Goal: Download file/media

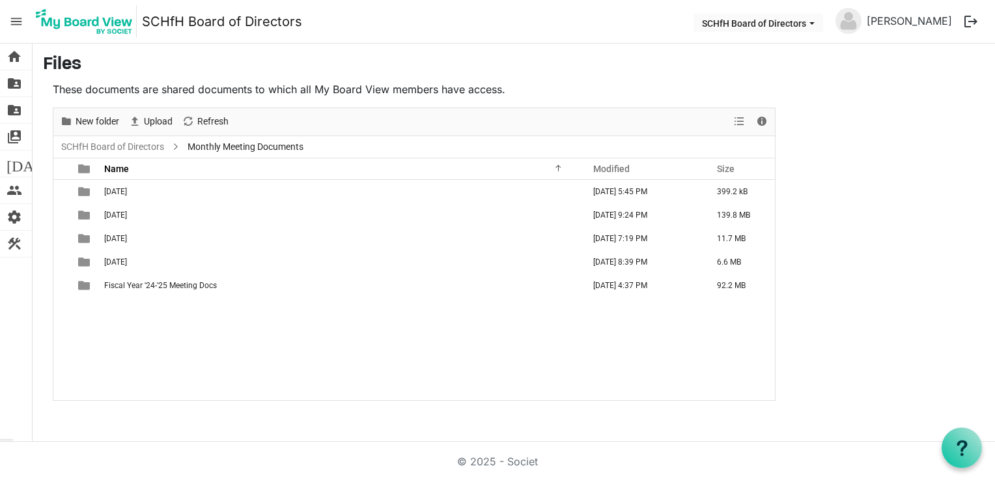
click at [211, 147] on span "Monthly Meeting Documents" at bounding box center [245, 147] width 121 height 16
click at [117, 148] on link "SCHfH Board of Directors" at bounding box center [113, 147] width 108 height 16
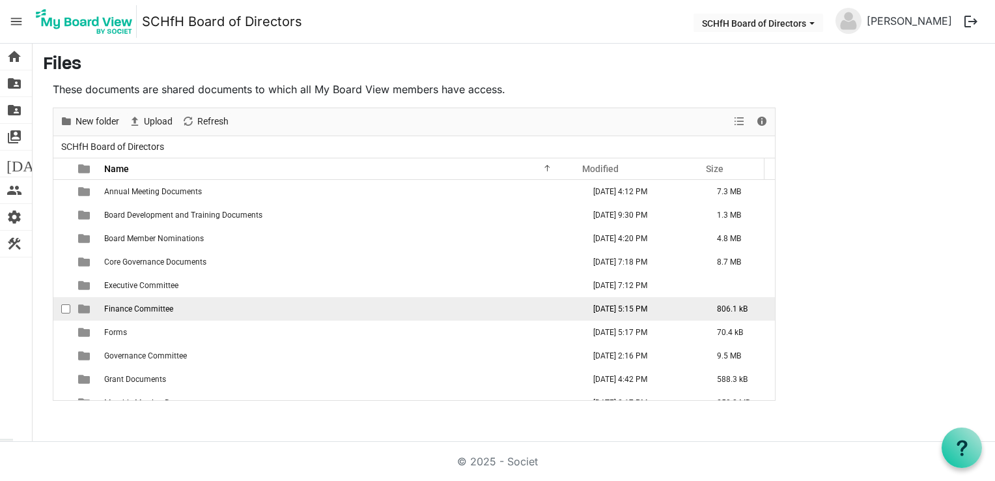
scroll to position [37, 0]
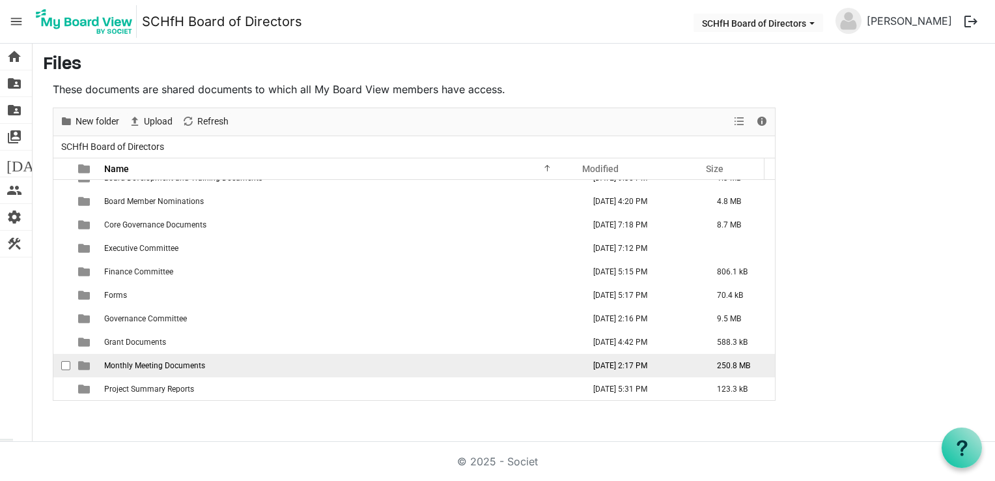
click at [157, 371] on td "Monthly Meeting Documents" at bounding box center [339, 365] width 479 height 23
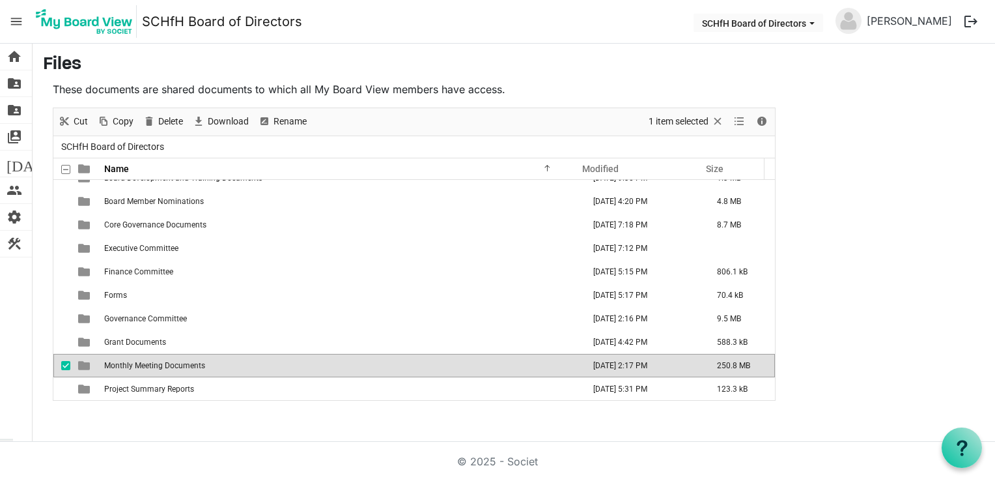
click at [172, 367] on span "Monthly Meeting Documents" at bounding box center [154, 365] width 101 height 9
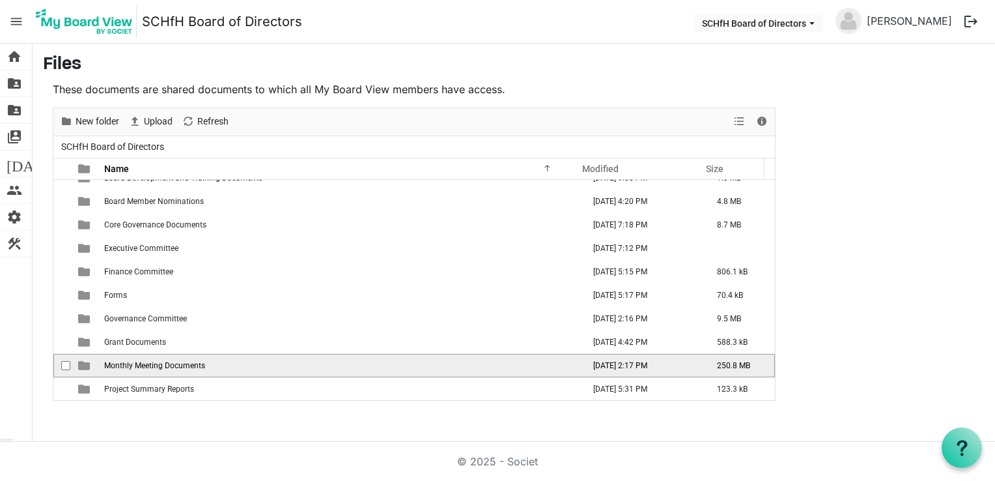
click at [172, 367] on span "Monthly Meeting Documents" at bounding box center [154, 365] width 101 height 9
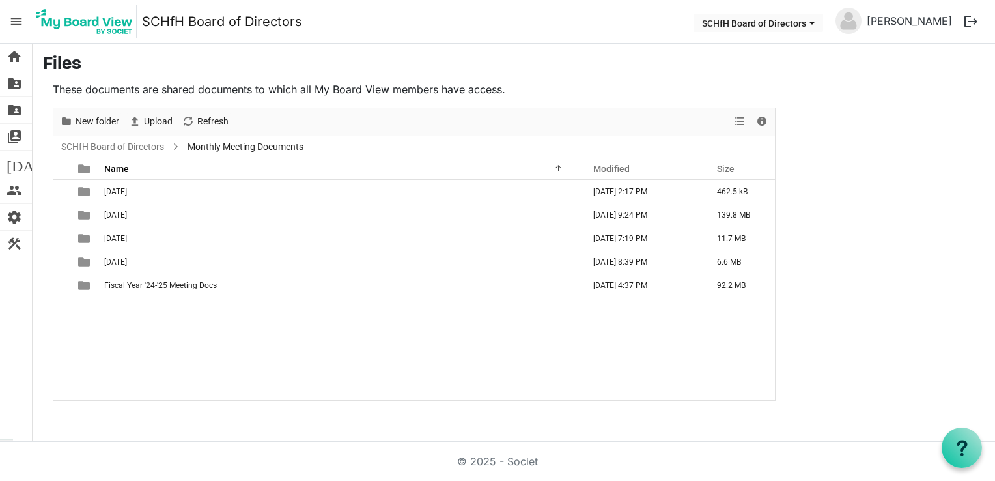
scroll to position [0, 0]
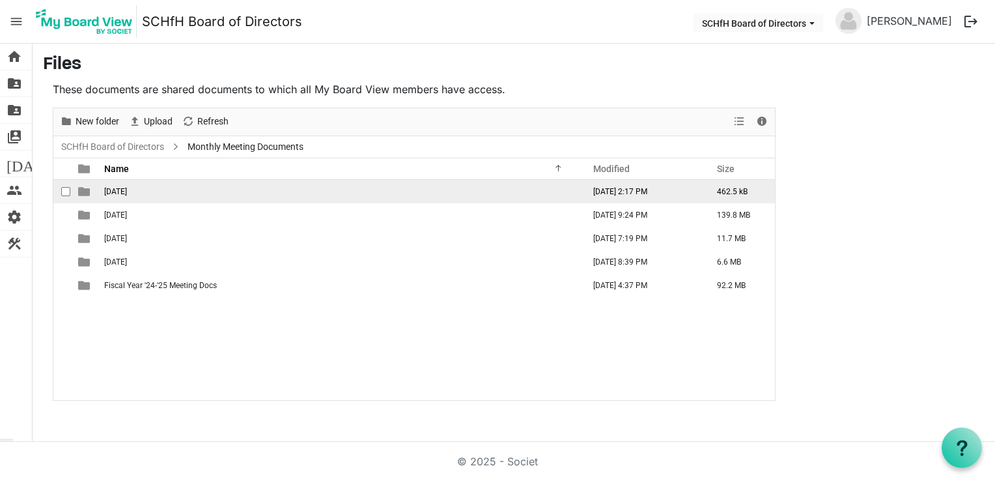
click at [141, 197] on td "[DATE]" at bounding box center [339, 191] width 479 height 23
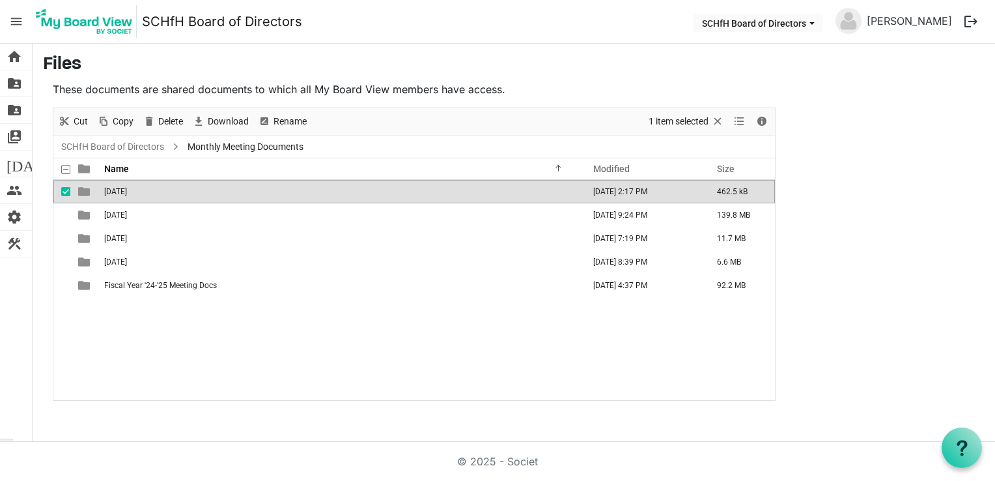
click at [141, 197] on td "[DATE]" at bounding box center [339, 191] width 479 height 23
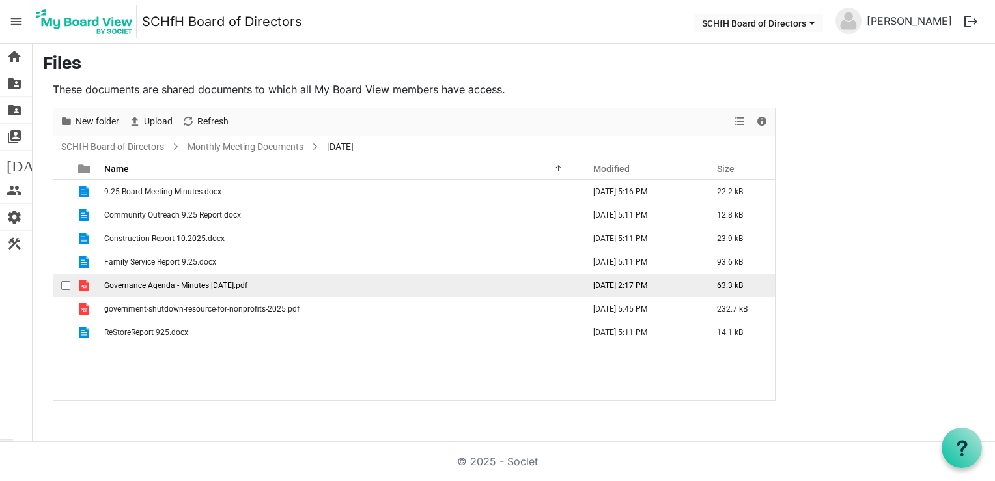
click at [311, 290] on td "Governance Agenda - Minutes [DATE].pdf" at bounding box center [339, 284] width 479 height 23
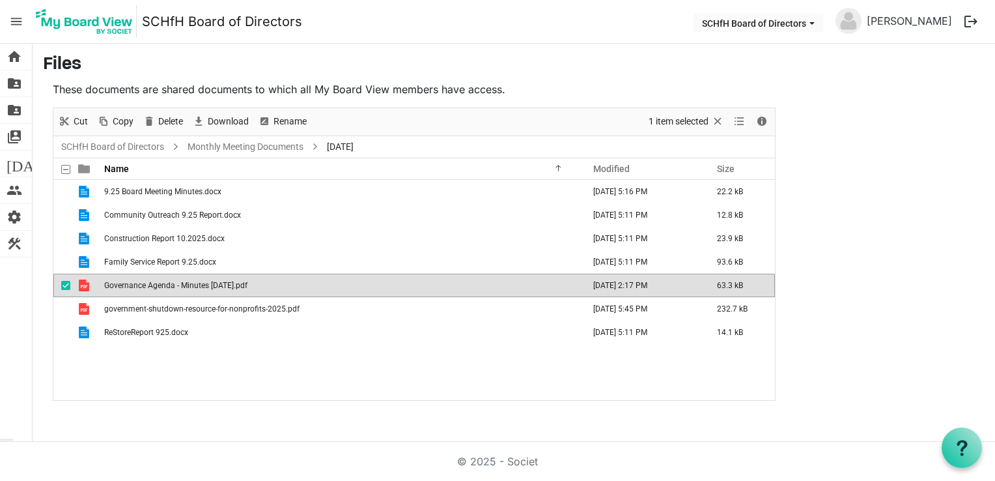
click at [305, 283] on td "Governance Agenda - Minutes [DATE].pdf" at bounding box center [339, 284] width 479 height 23
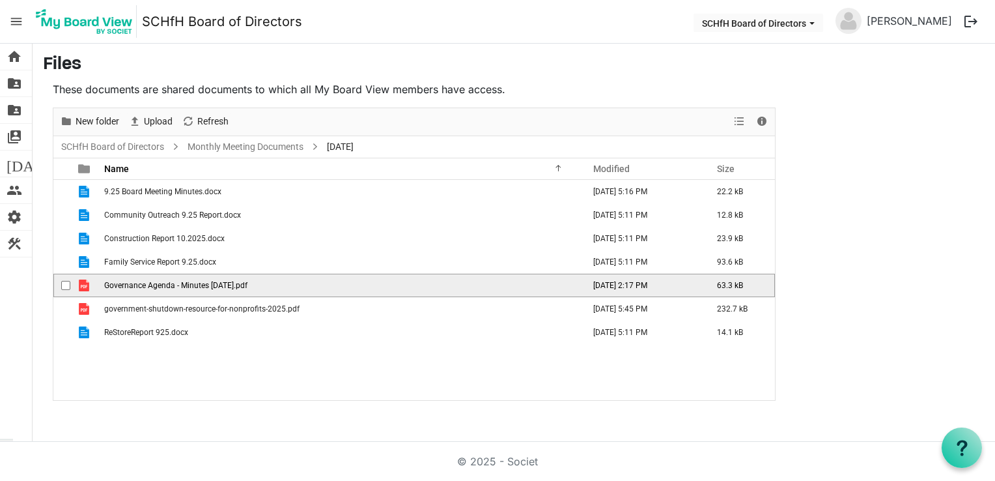
click at [305, 283] on td "Governance Agenda - Minutes [DATE].pdf" at bounding box center [339, 284] width 479 height 23
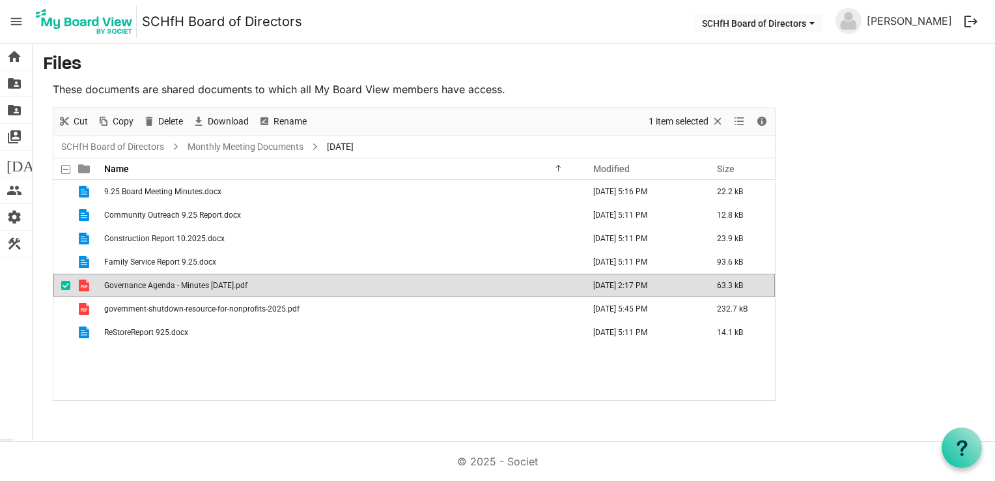
click at [248, 354] on div "9.25 Board Meeting Minutes.docx [DATE] 5:16 PM 22.2 kB Community Outreach 9.25 …" at bounding box center [413, 290] width 721 height 220
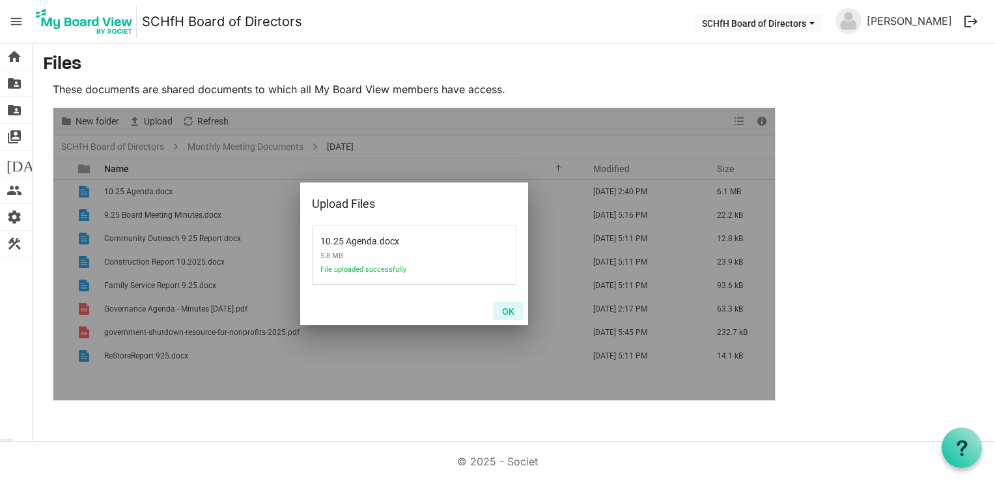
click at [511, 315] on button "OK" at bounding box center [508, 310] width 29 height 18
